Goal: Navigation & Orientation: Find specific page/section

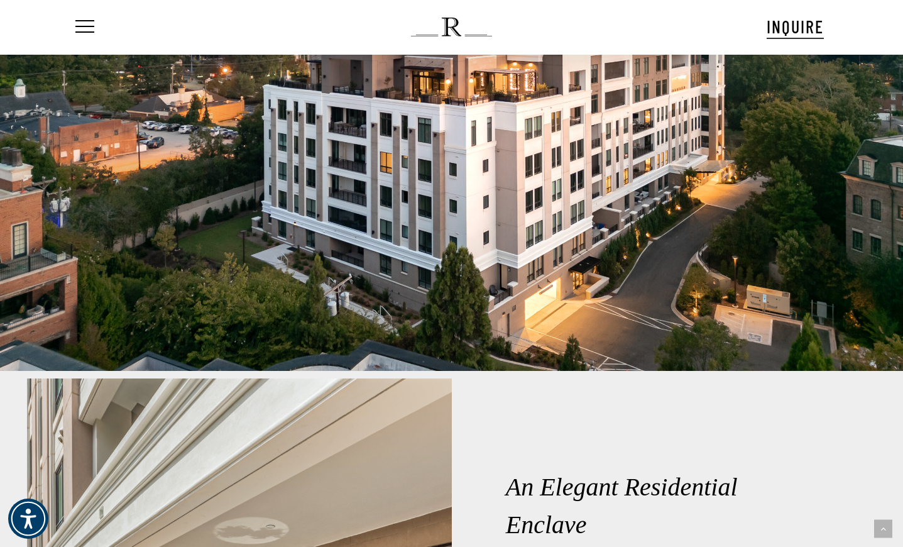
scroll to position [1295, 0]
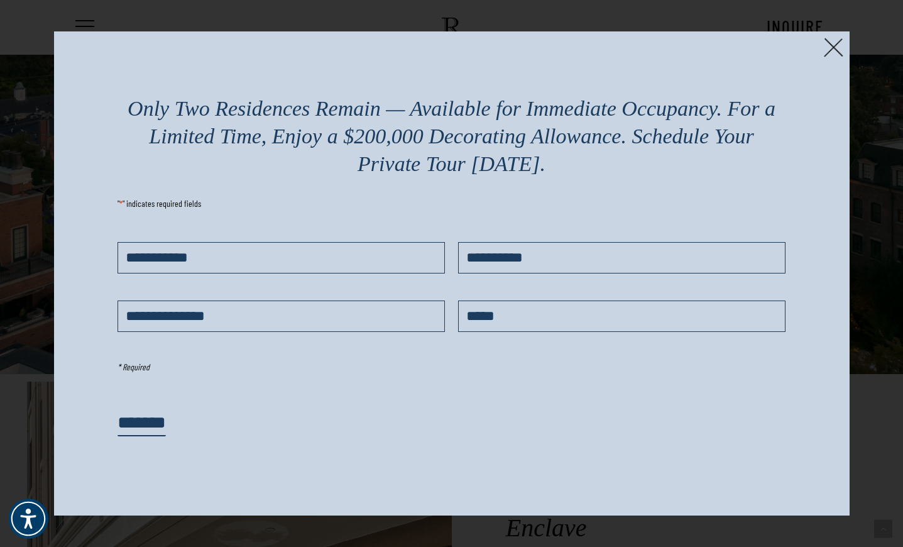
click at [836, 48] on img at bounding box center [833, 47] width 19 height 19
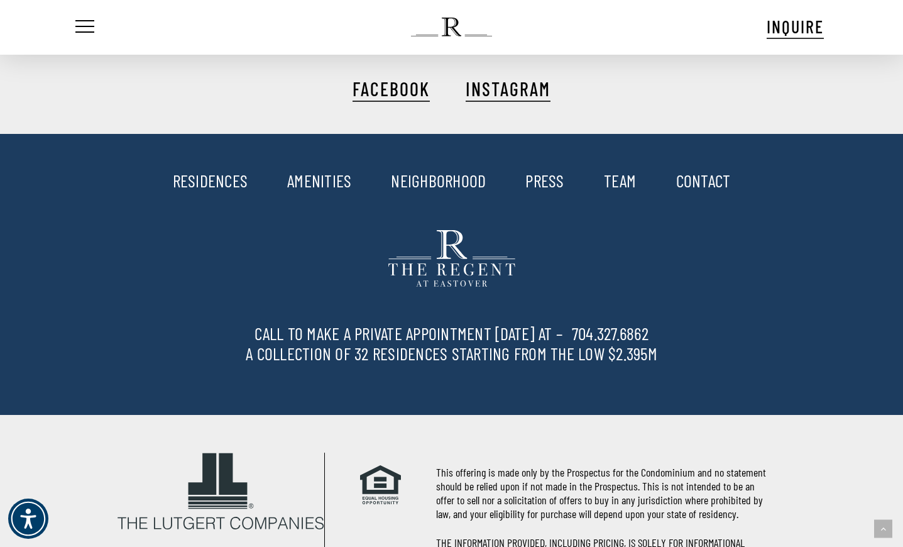
scroll to position [3051, 0]
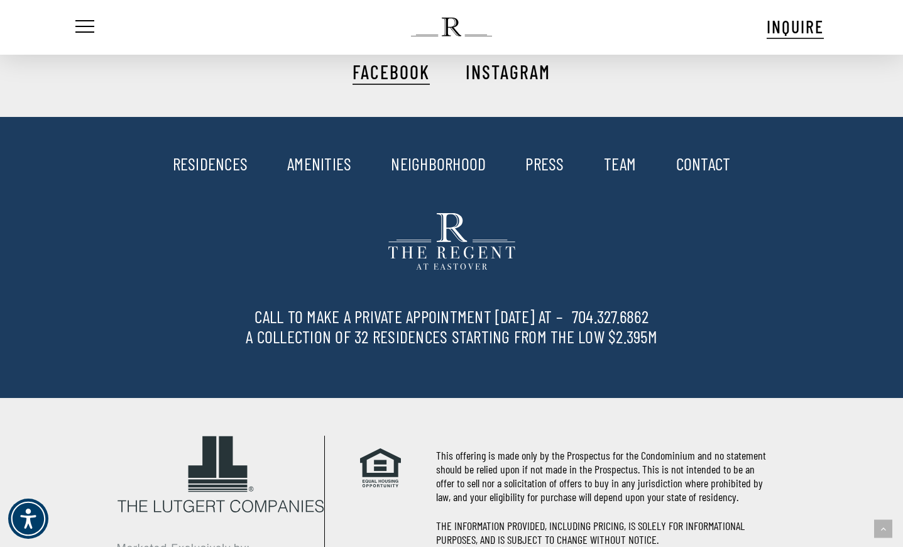
click at [505, 69] on link "INSTAGRAM" at bounding box center [508, 71] width 85 height 23
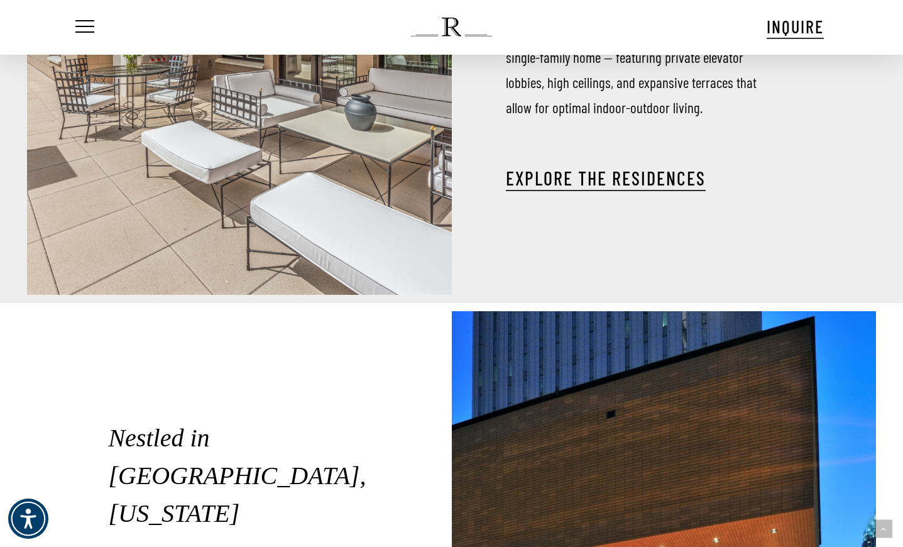
scroll to position [1615, 0]
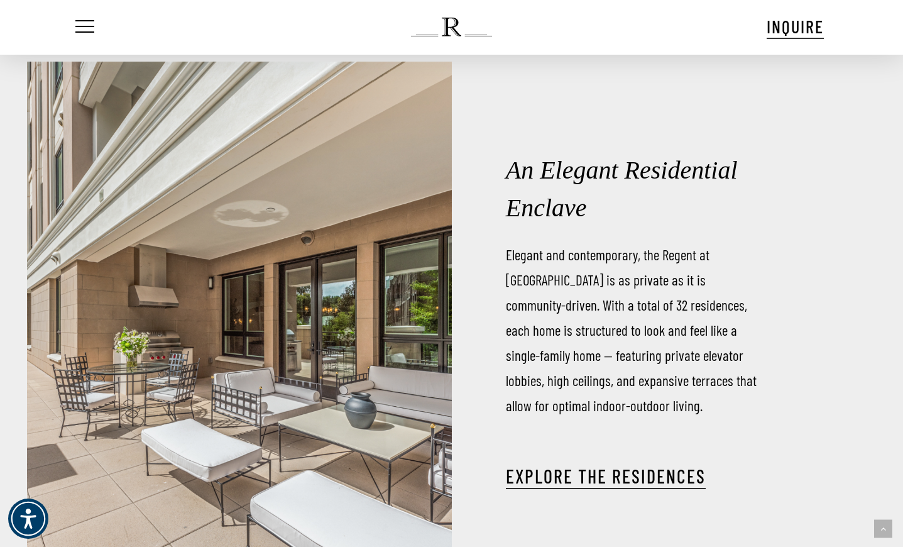
click at [92, 35] on ul "Menu" at bounding box center [83, 27] width 21 height 54
click at [84, 29] on span "Navigation Menu" at bounding box center [85, 27] width 14 height 18
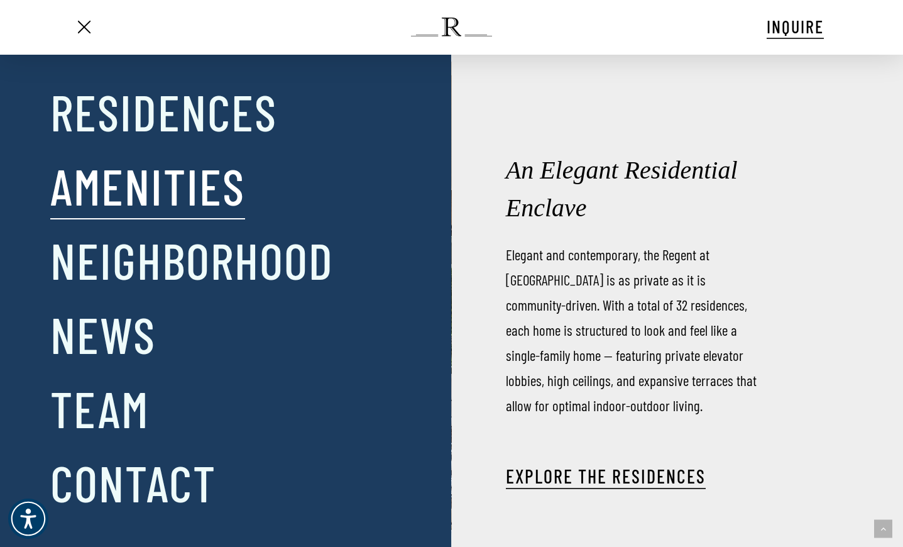
click at [123, 181] on link "Amenities" at bounding box center [147, 185] width 195 height 65
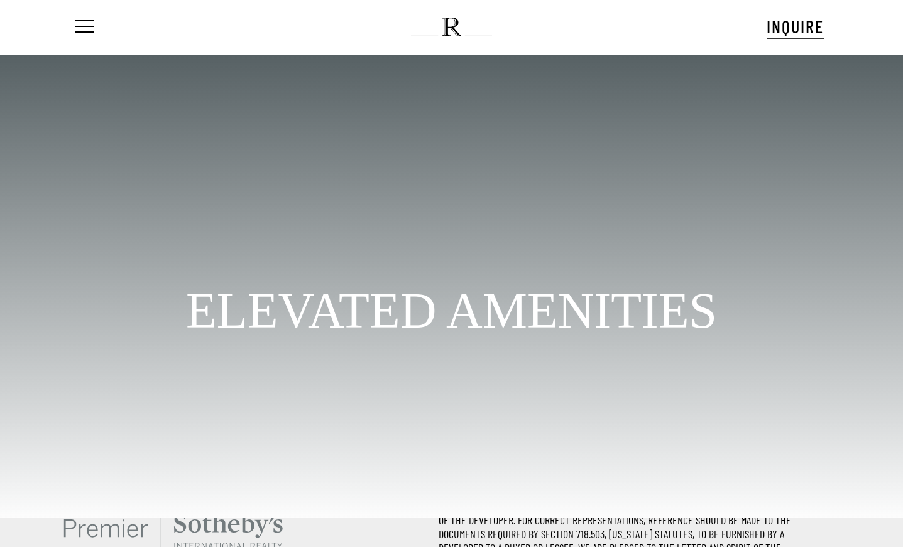
click at [717, 51] on div "Menu INQUIRE Menu" at bounding box center [452, 27] width 758 height 54
